Goal: Information Seeking & Learning: Learn about a topic

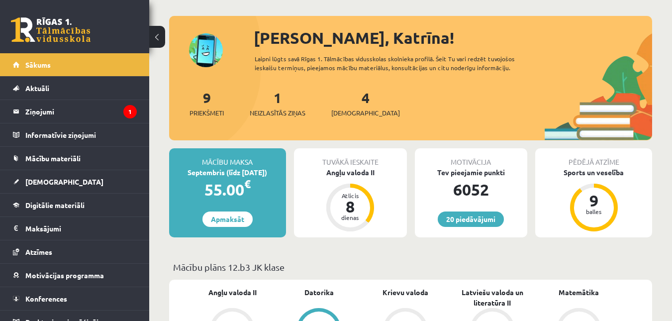
scroll to position [99, 0]
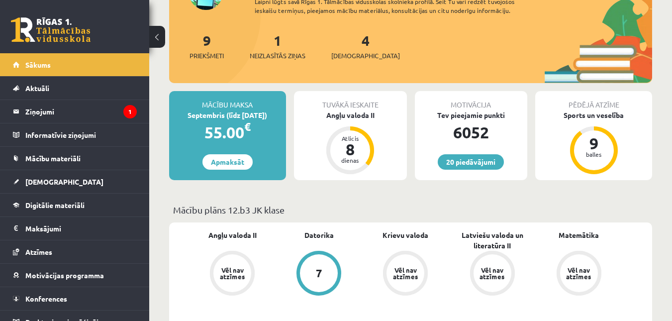
click at [346, 107] on div "Tuvākā ieskaite" at bounding box center [350, 100] width 113 height 19
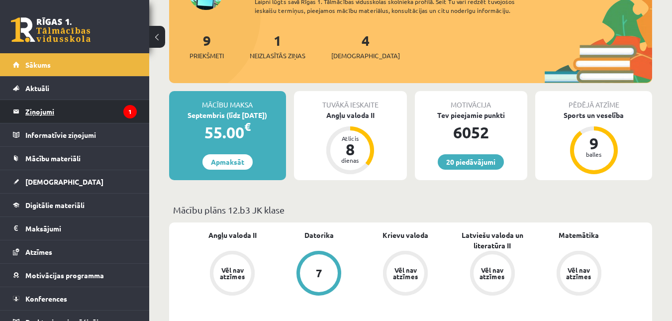
click at [95, 108] on legend "Ziņojumi 1" at bounding box center [80, 111] width 111 height 23
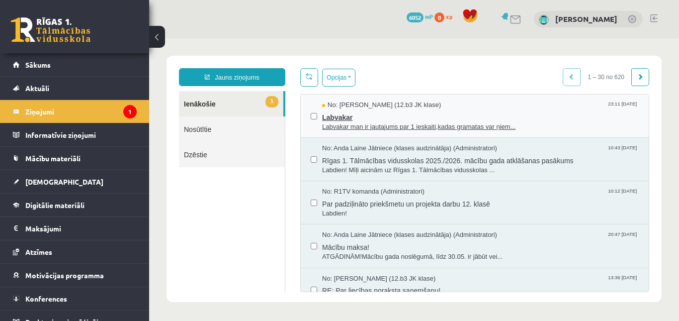
click at [354, 117] on span "Labvakar" at bounding box center [480, 116] width 317 height 12
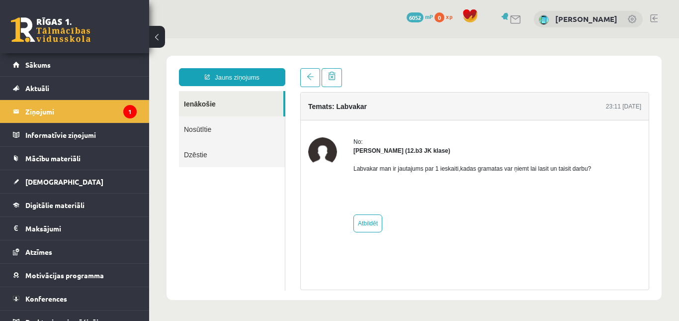
click at [477, 184] on div "Labvakar man ir jautajums par 1 ieskaiti,kadas gramatas var ņiemt lai lasit un …" at bounding box center [473, 181] width 238 height 52
click at [42, 63] on span "Sākums" at bounding box center [37, 64] width 25 height 9
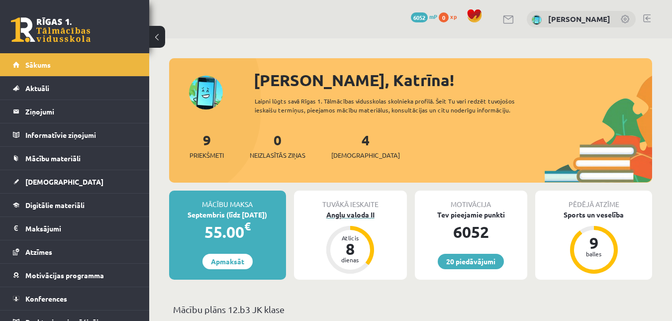
click at [367, 213] on div "Angļu valoda II" at bounding box center [350, 214] width 113 height 10
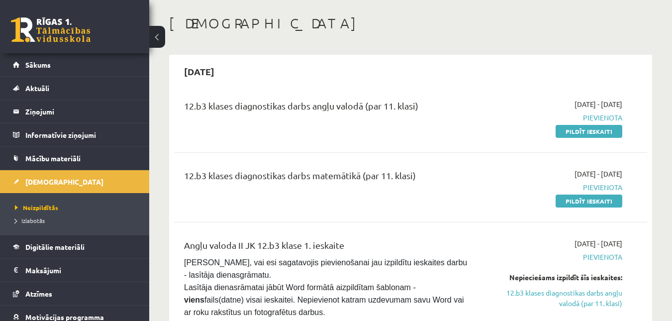
scroll to position [99, 0]
